Goal: Information Seeking & Learning: Learn about a topic

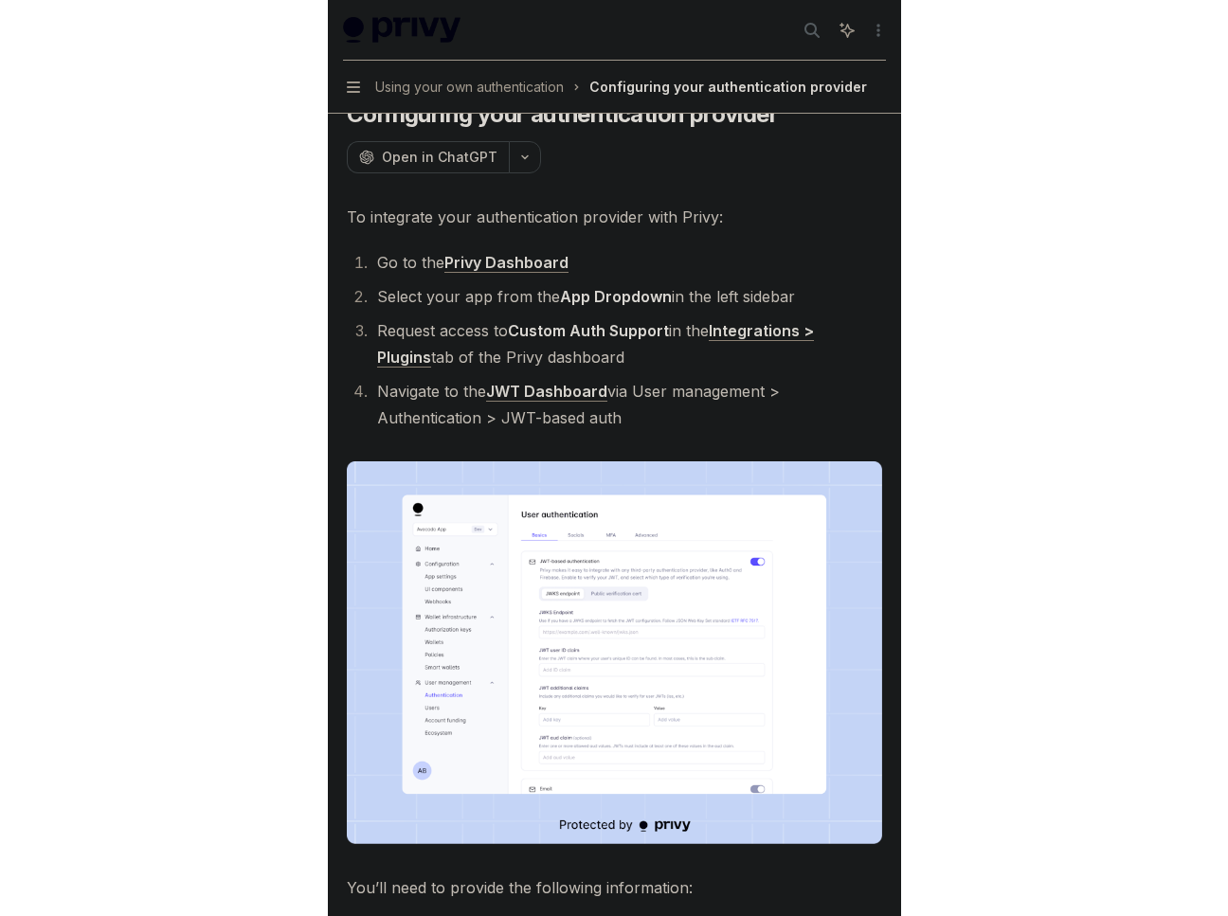
scroll to position [81, 0]
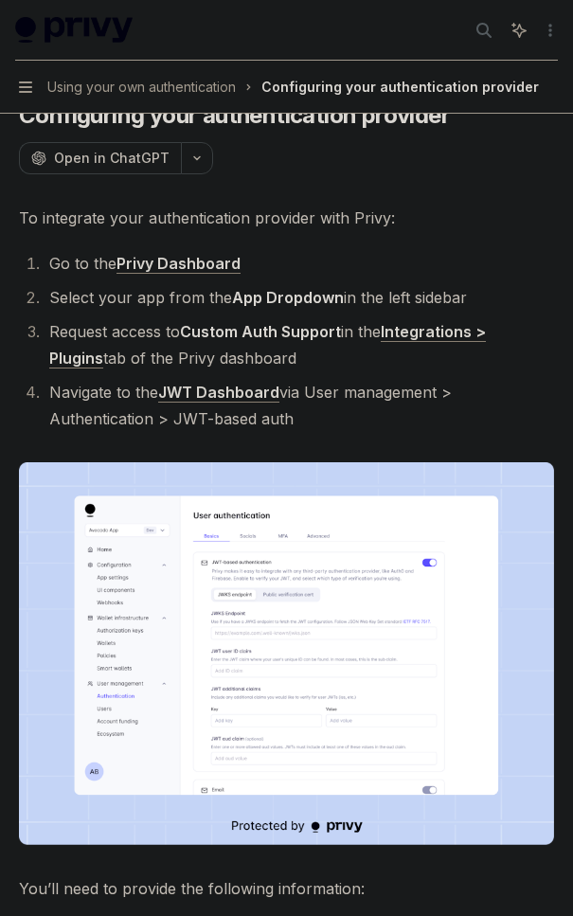
click at [415, 331] on link "Integrations > Plugins" at bounding box center [267, 345] width 437 height 46
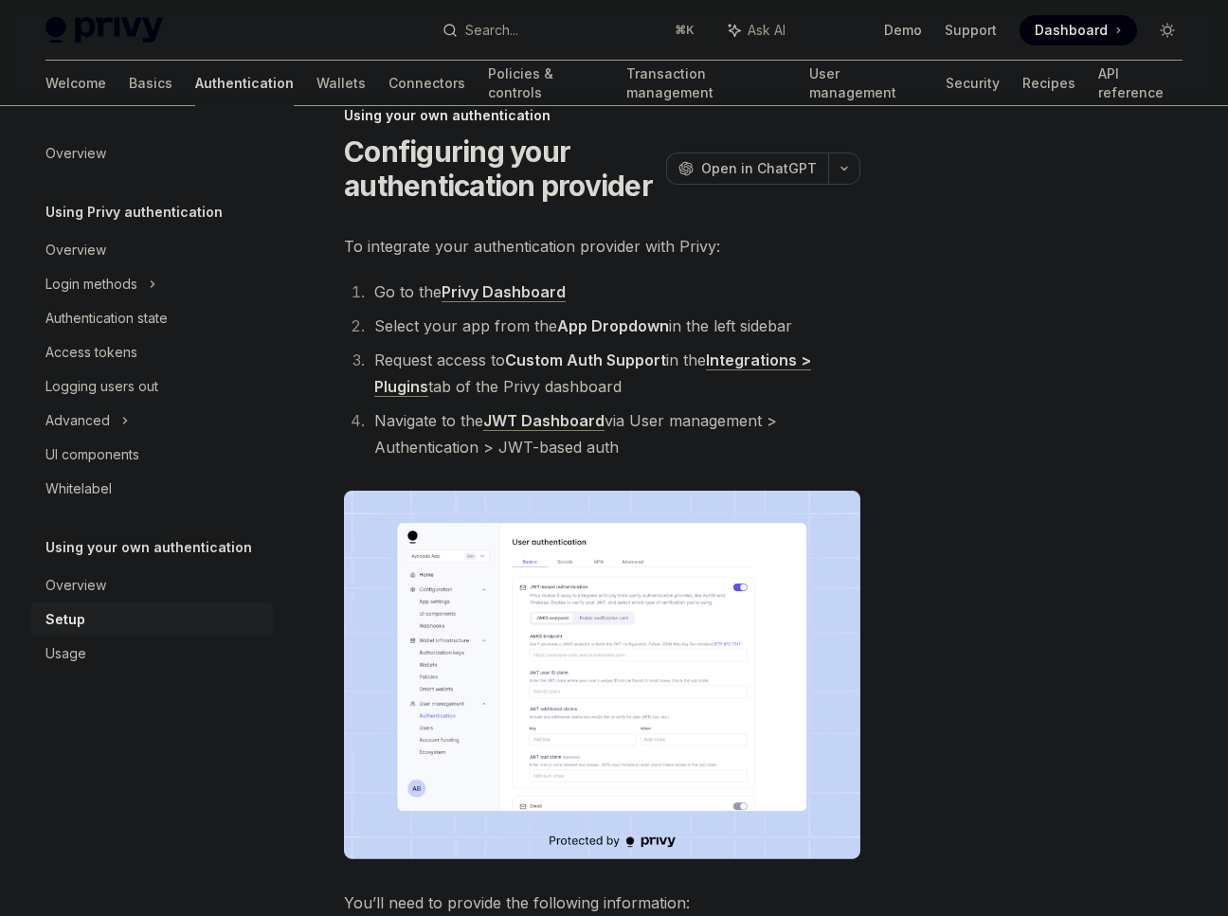
scroll to position [39, 0]
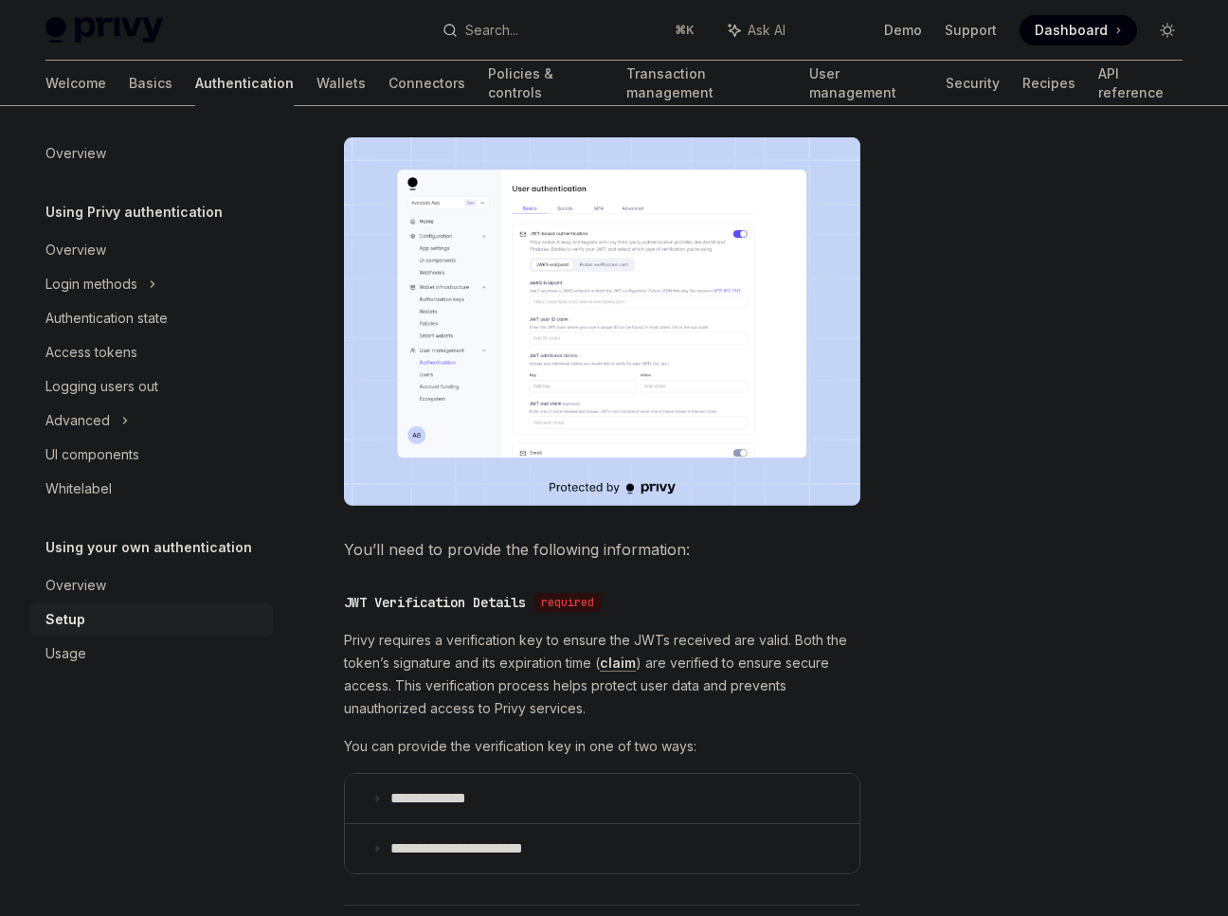
type textarea "*"
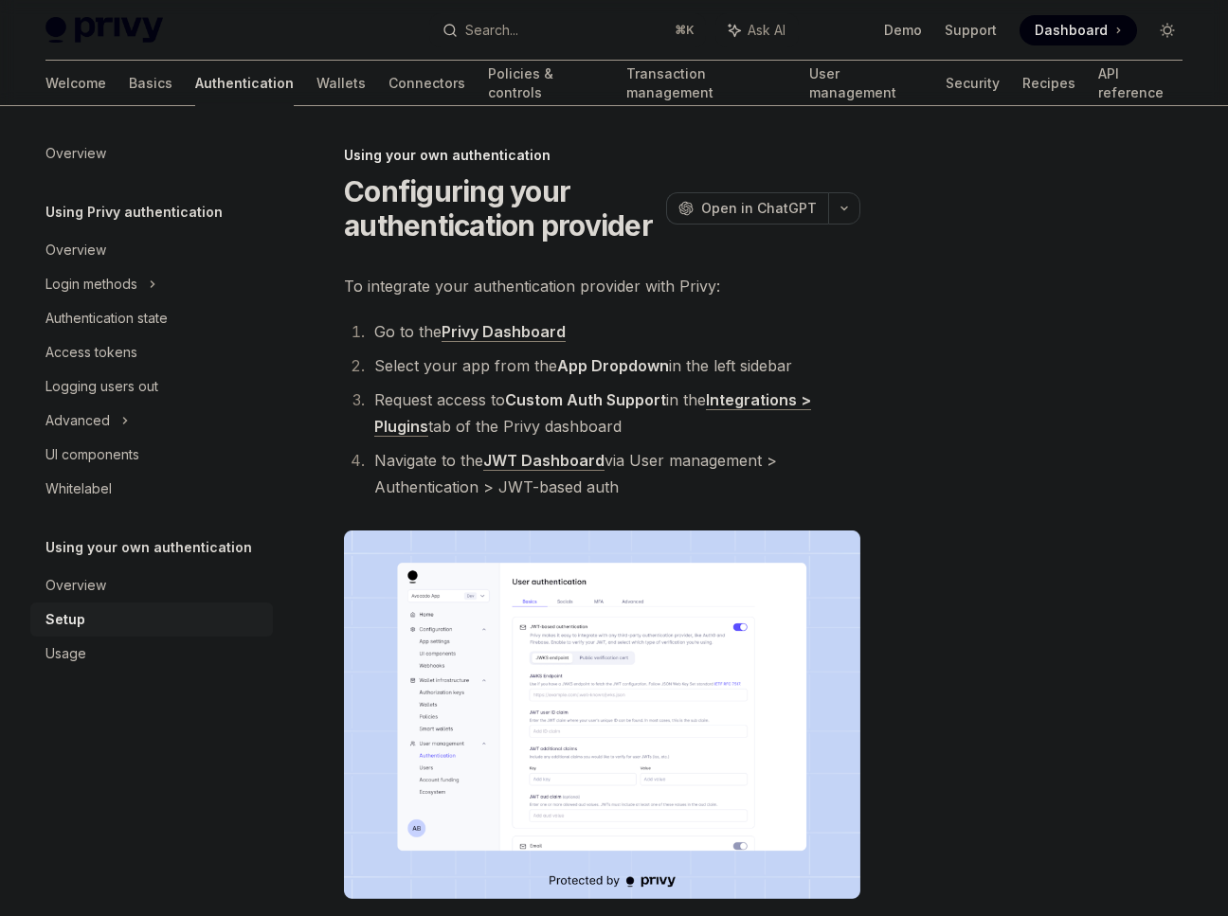
click at [981, 497] on div at bounding box center [1053, 530] width 288 height 772
click at [754, 202] on span "Open in ChatGPT" at bounding box center [759, 208] width 116 height 19
click at [758, 407] on link "Integrations > Plugins" at bounding box center [592, 413] width 437 height 46
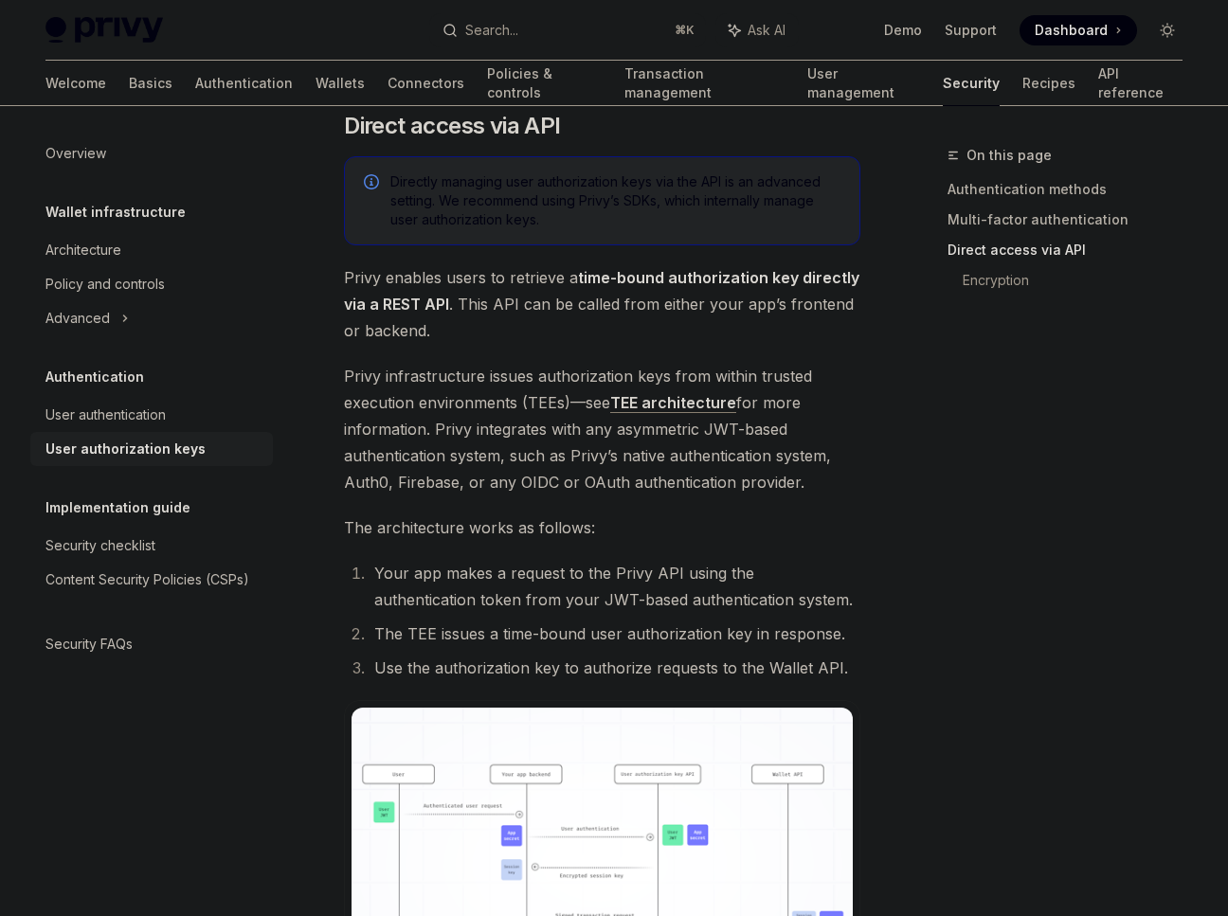
scroll to position [1068, 0]
